Goal: Information Seeking & Learning: Understand process/instructions

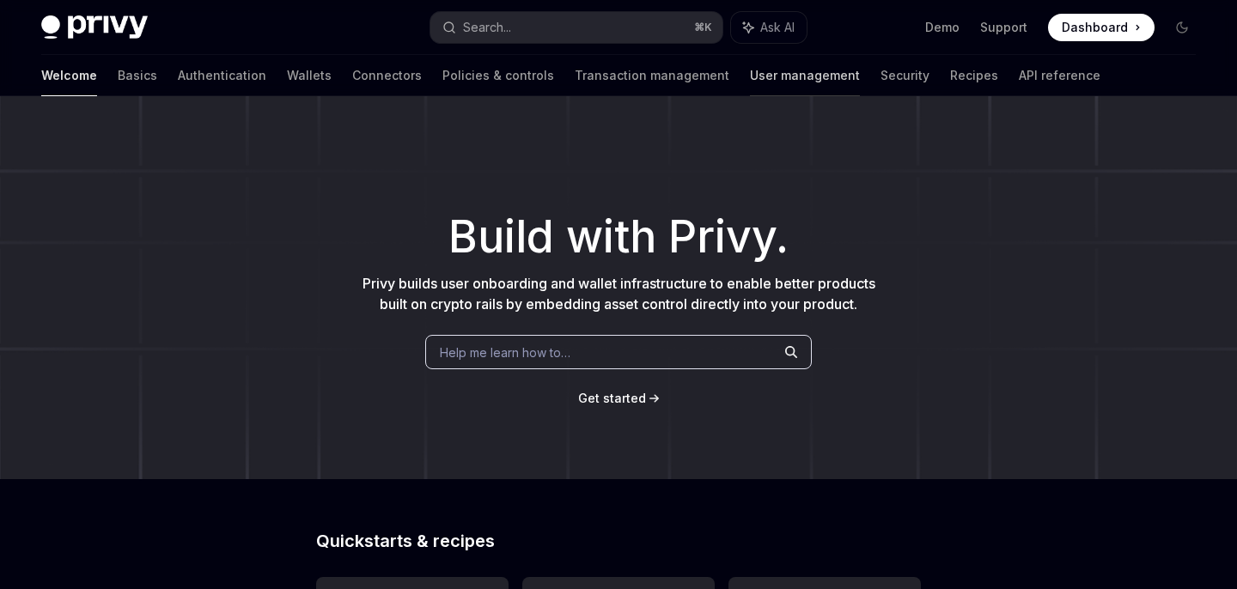
click at [750, 74] on link "User management" at bounding box center [805, 75] width 110 height 41
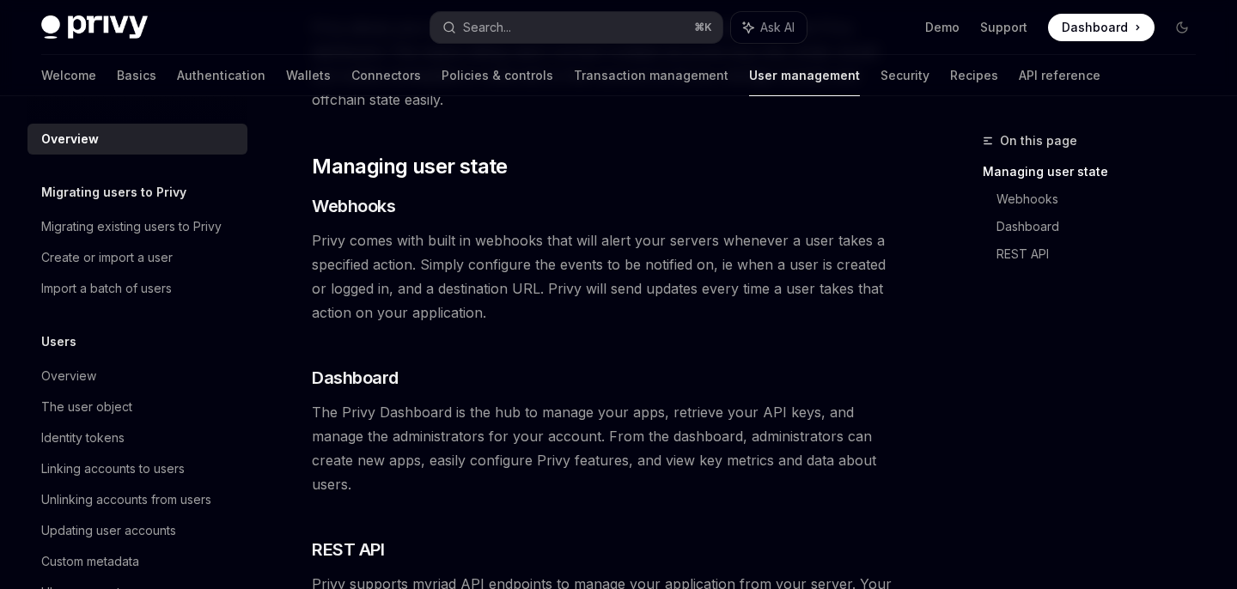
scroll to position [248, 0]
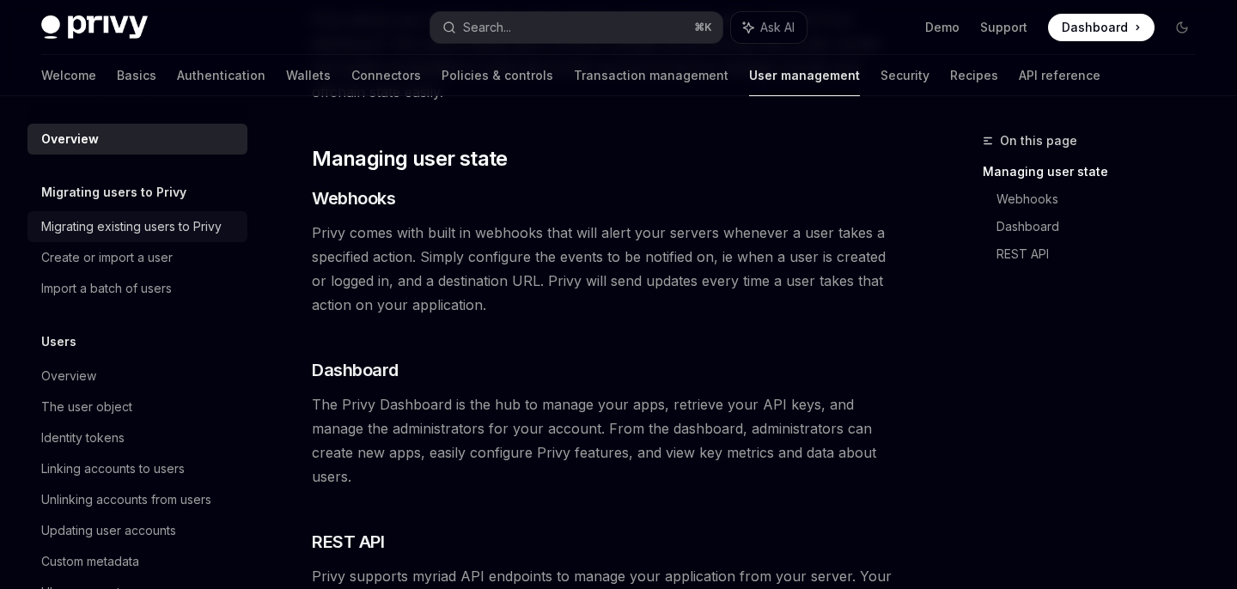
click at [170, 221] on div "Migrating existing users to Privy" at bounding box center [131, 226] width 180 height 21
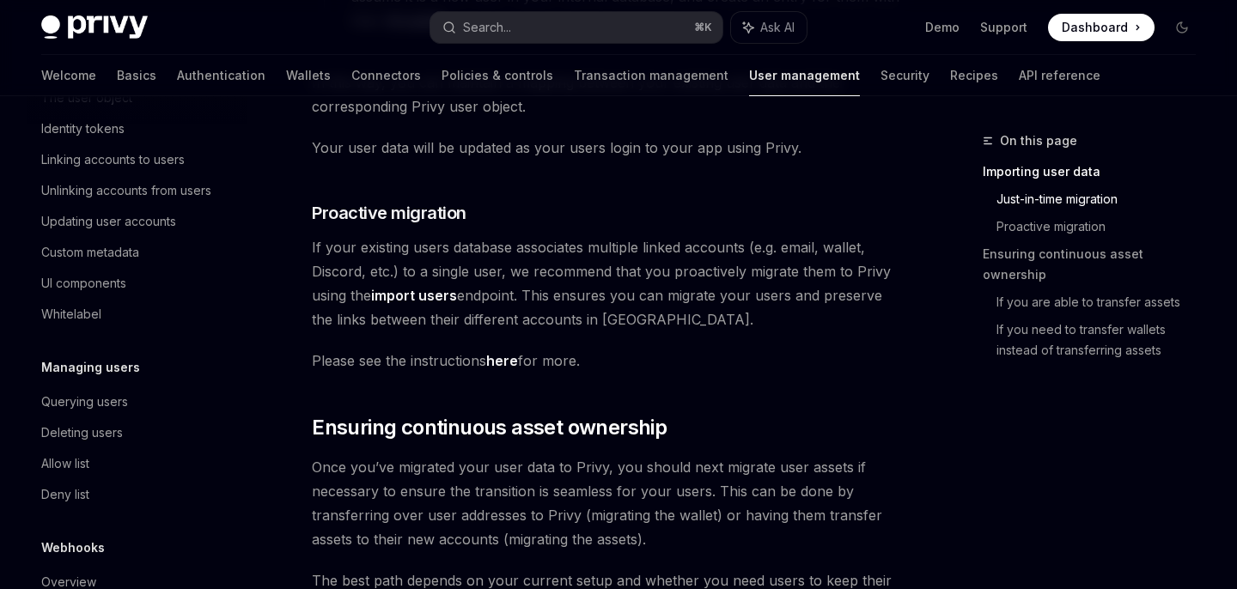
scroll to position [383, 0]
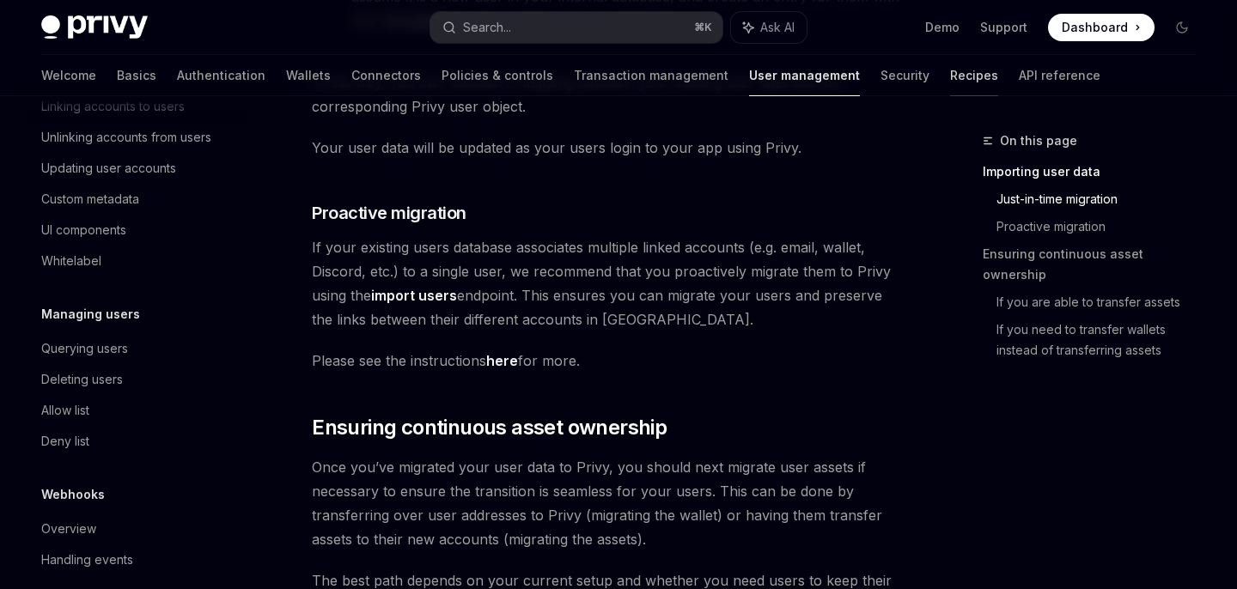
click at [950, 86] on link "Recipes" at bounding box center [974, 75] width 48 height 41
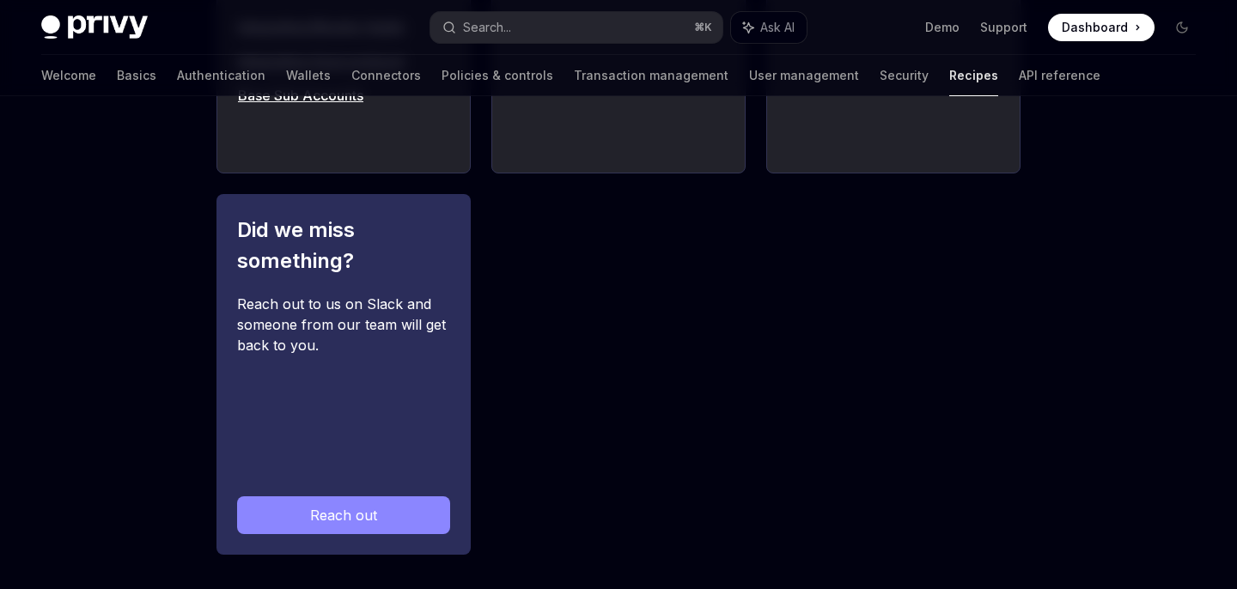
scroll to position [2126, 0]
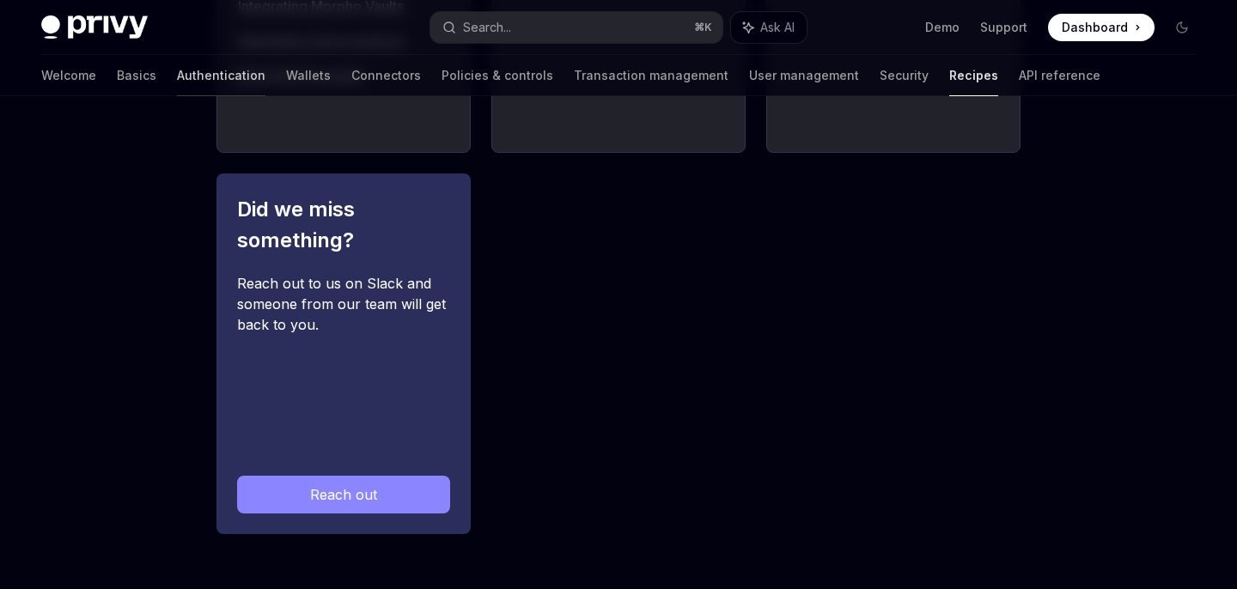
click at [177, 80] on link "Authentication" at bounding box center [221, 75] width 88 height 41
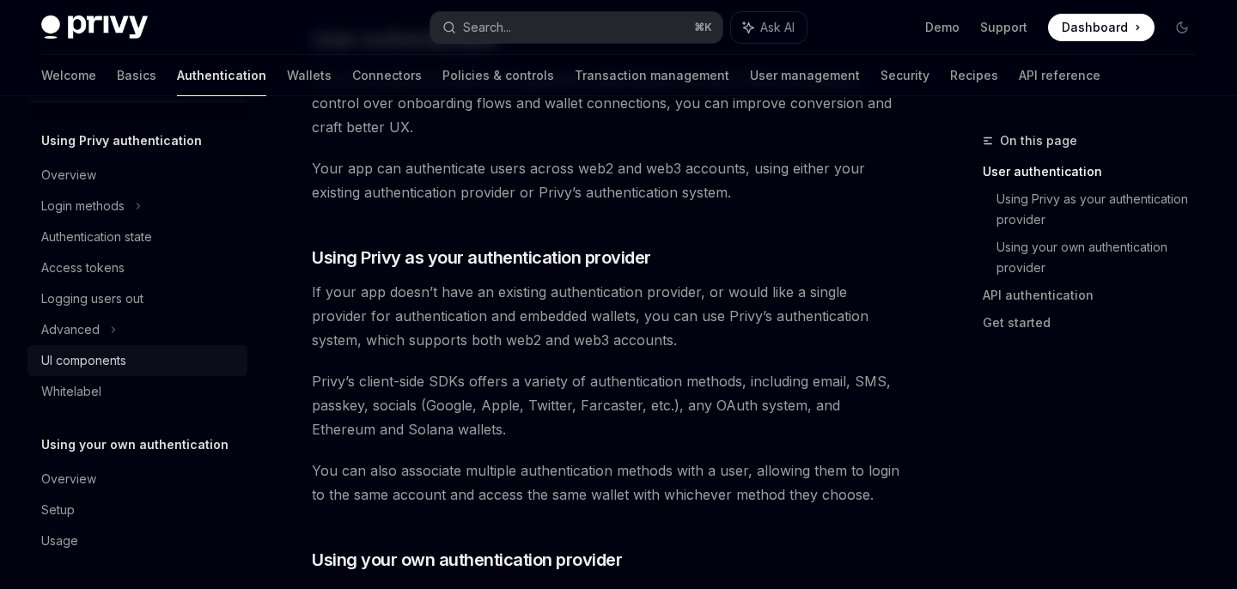
scroll to position [53, 0]
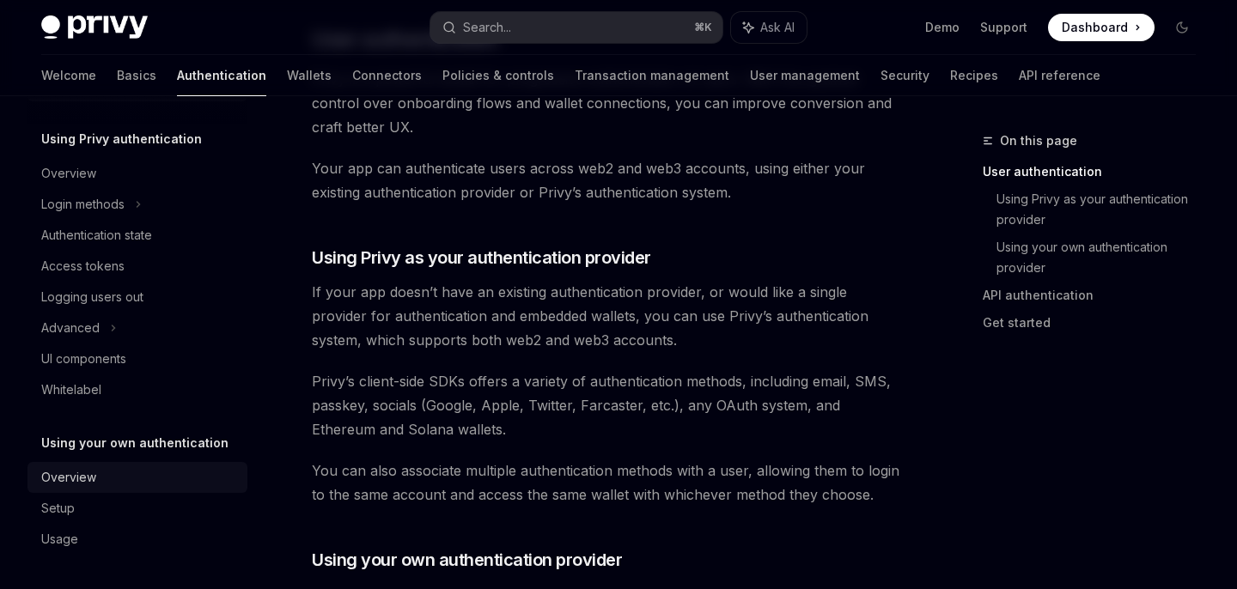
click at [83, 475] on div "Overview" at bounding box center [68, 477] width 55 height 21
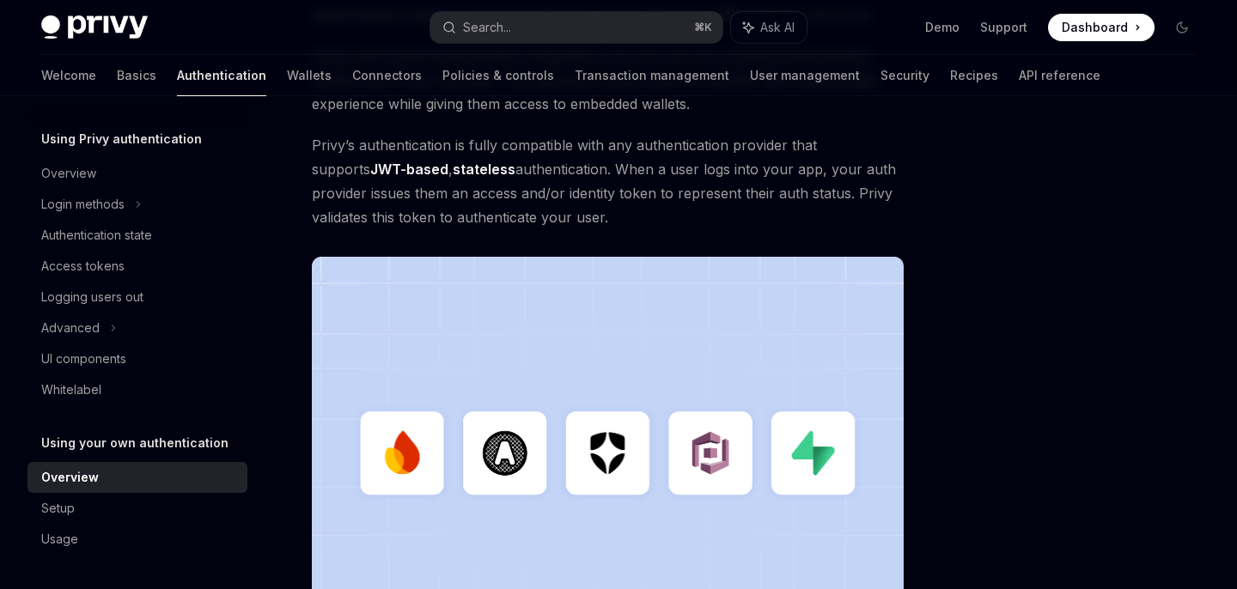
scroll to position [275, 0]
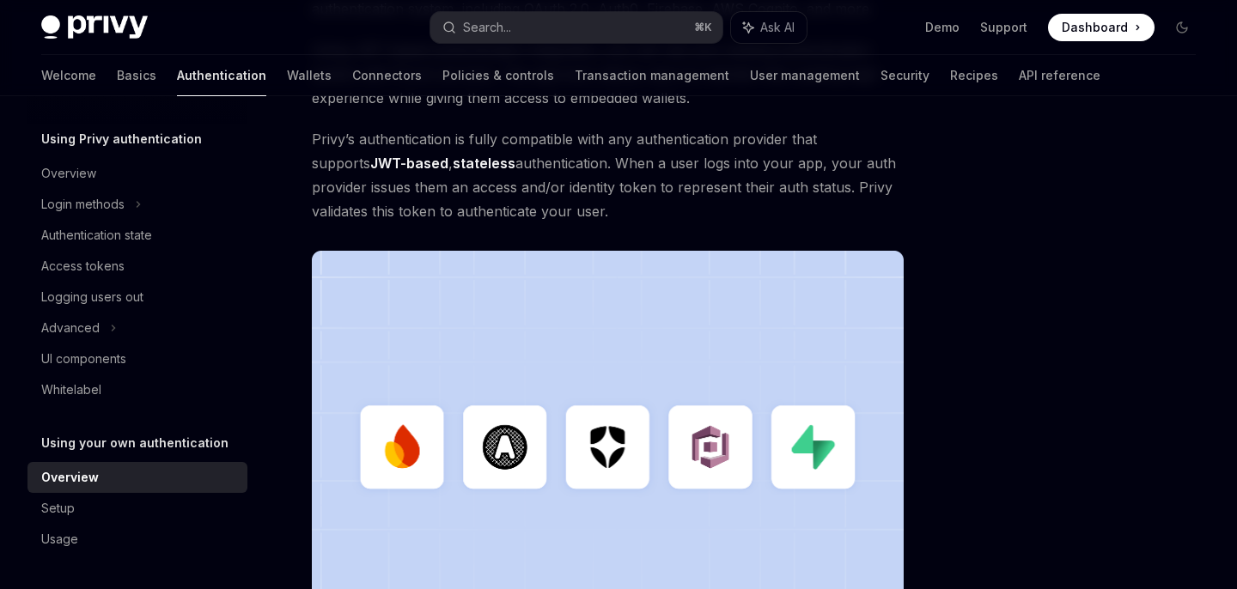
click at [453, 165] on link "stateless" at bounding box center [484, 164] width 63 height 18
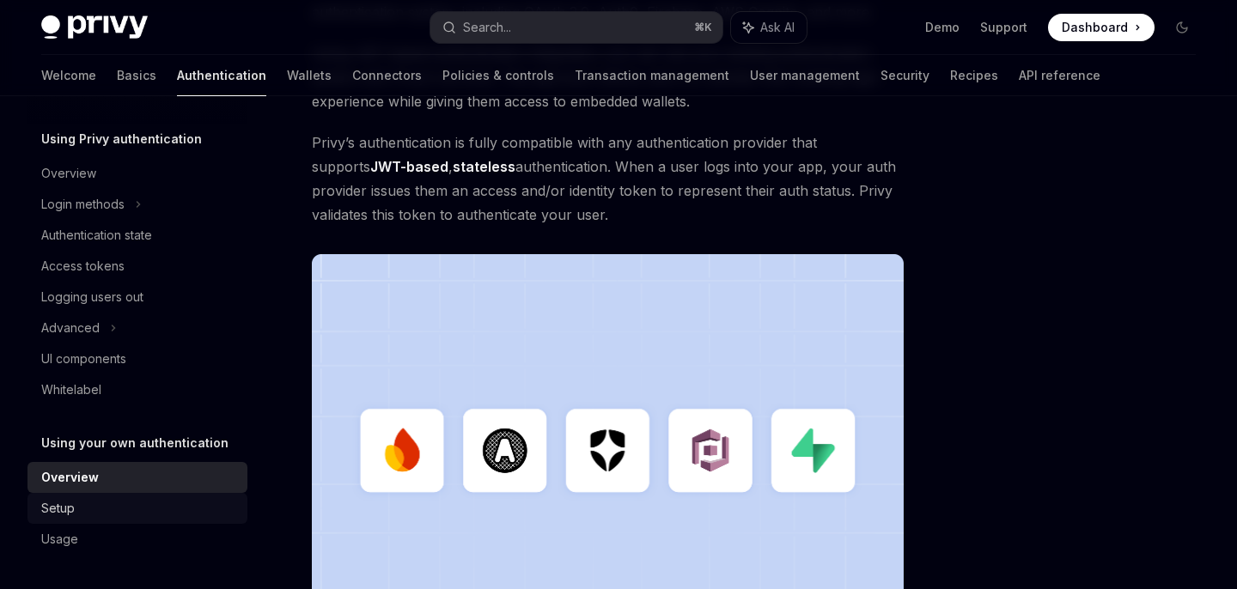
click at [156, 503] on div "Setup" at bounding box center [139, 508] width 196 height 21
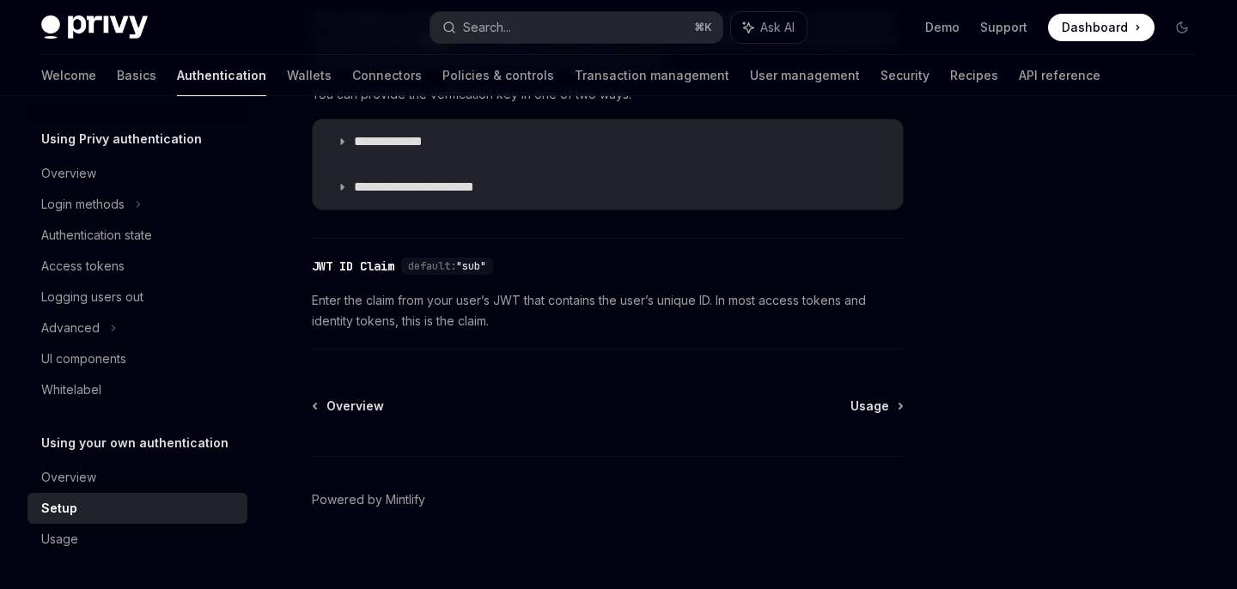
scroll to position [1022, 0]
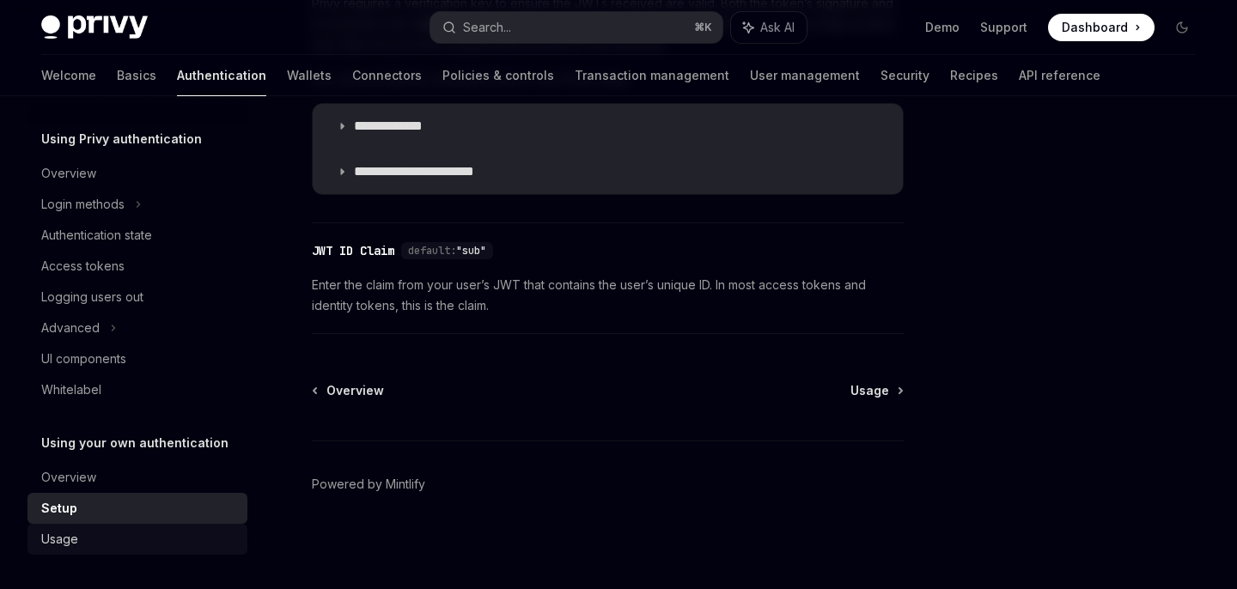
click at [184, 547] on div "Usage" at bounding box center [139, 539] width 196 height 21
type textarea "*"
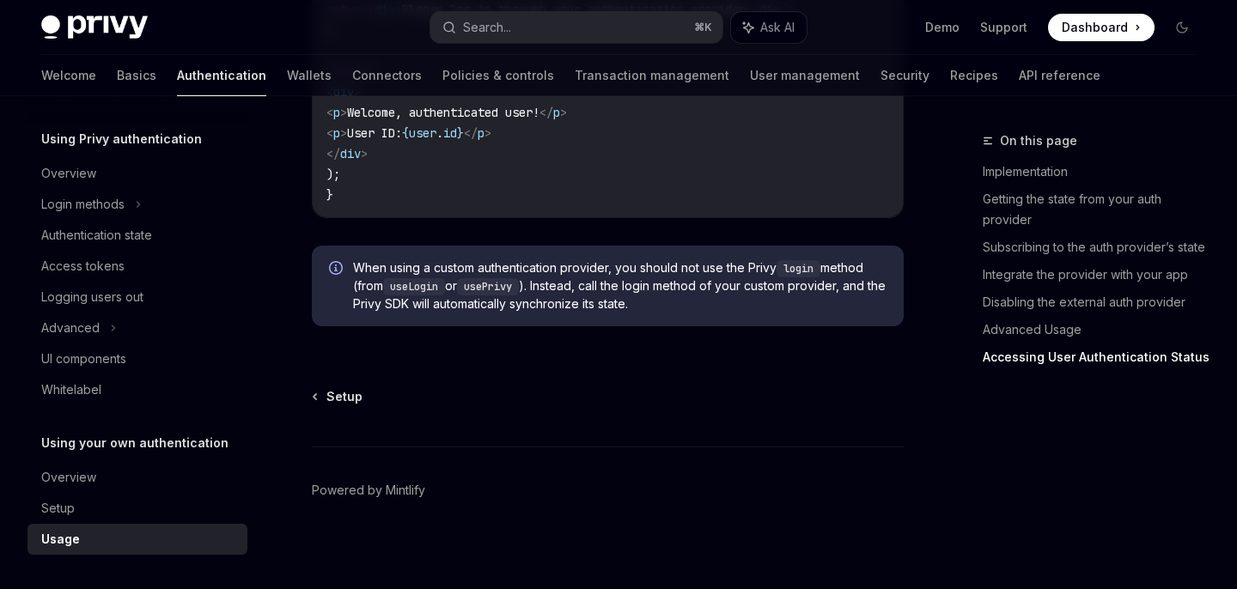
scroll to position [3825, 0]
